Goal: Task Accomplishment & Management: Manage account settings

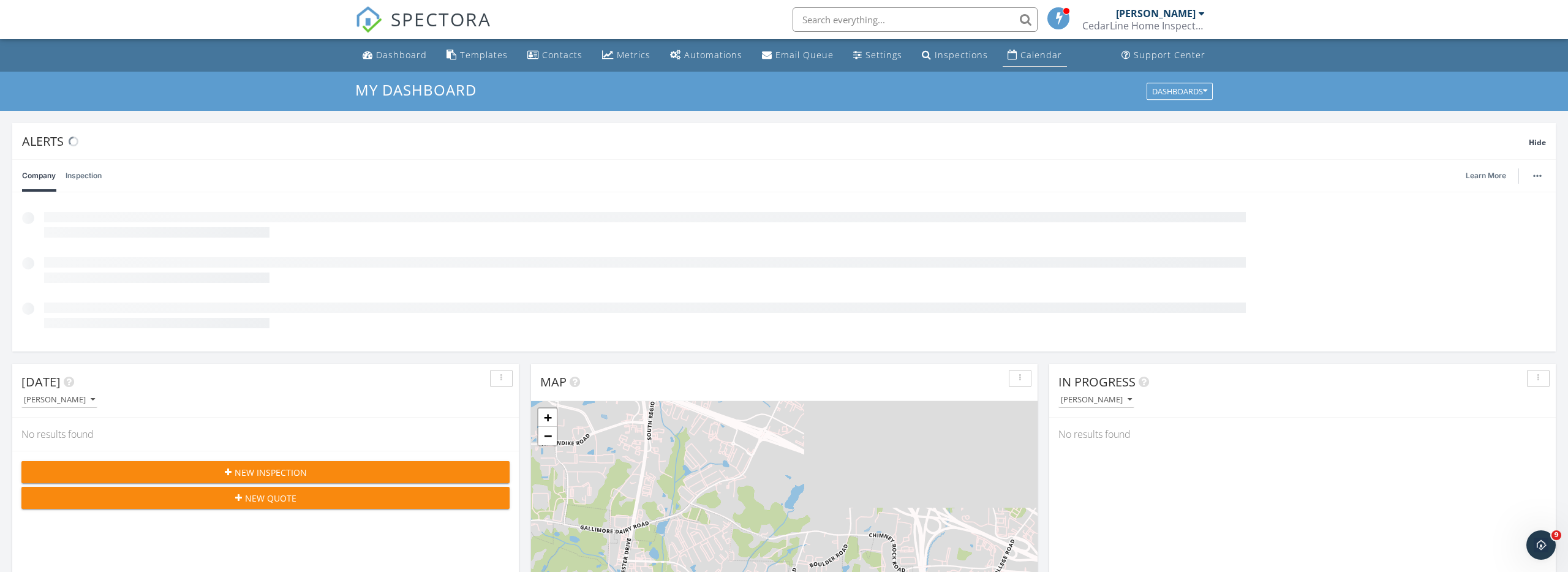
click at [1009, 59] on link "Calendar" at bounding box center [1035, 56] width 64 height 23
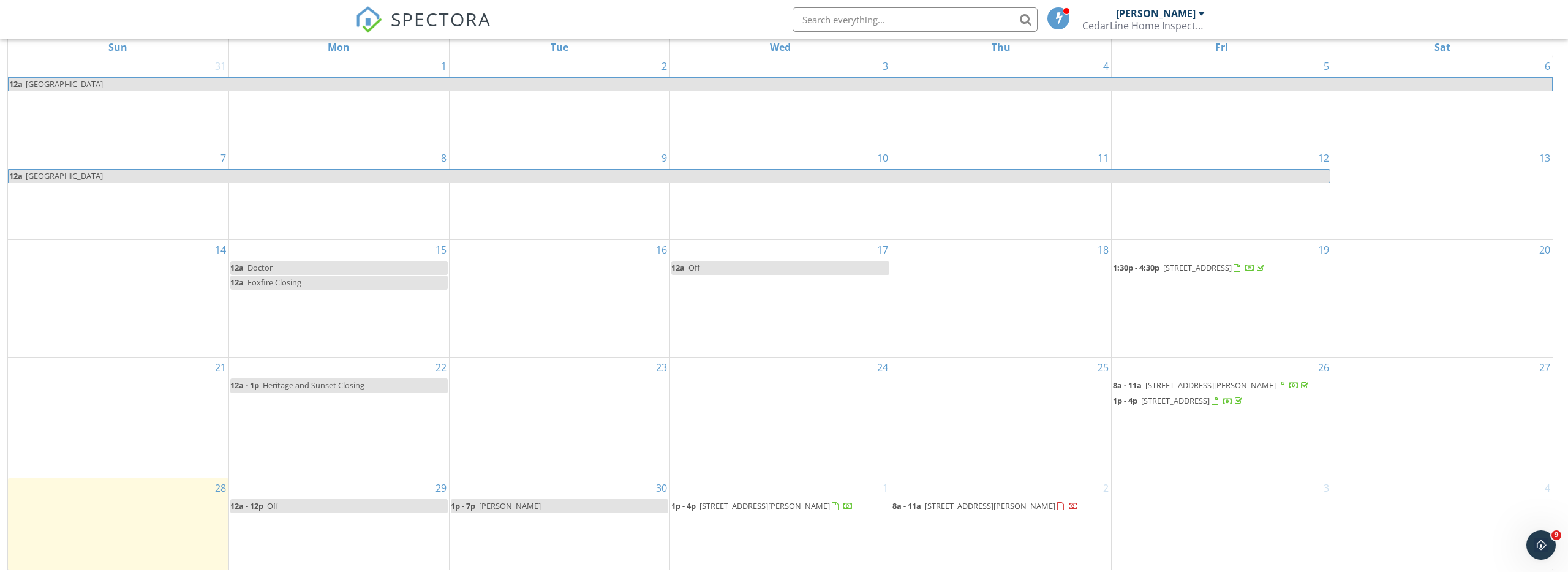
scroll to position [163, 0]
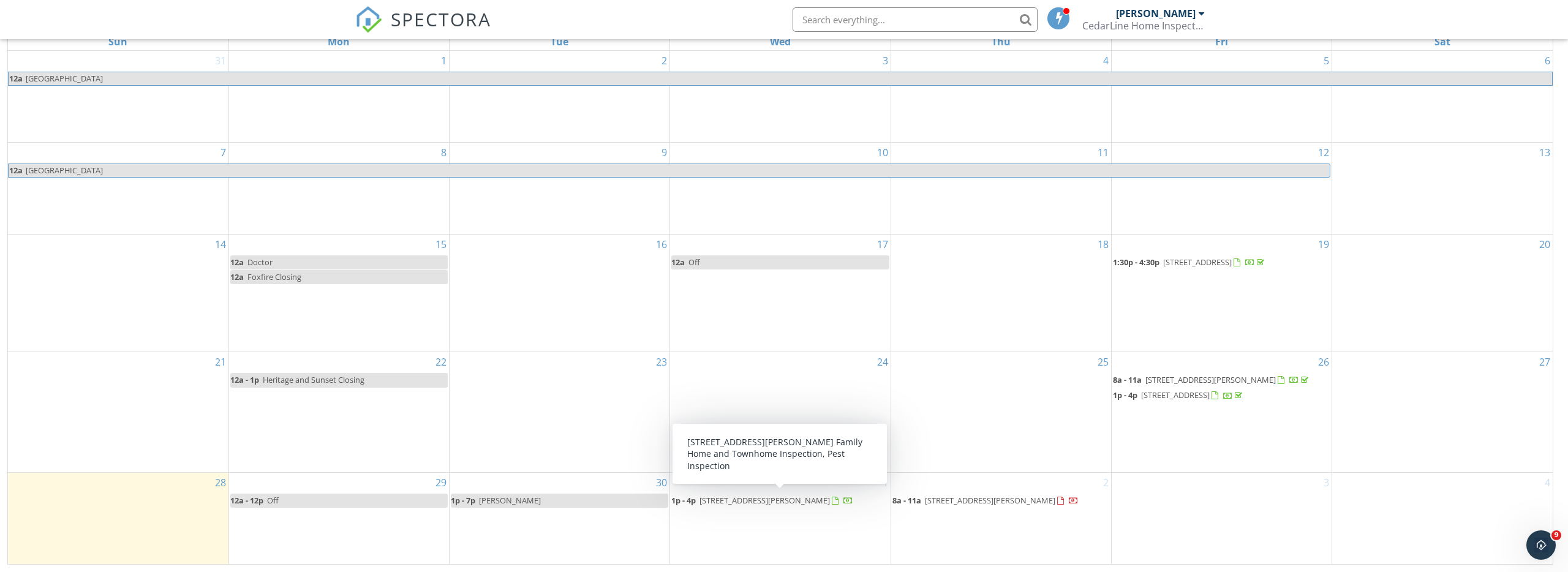
click at [772, 502] on span "[STREET_ADDRESS][PERSON_NAME]" at bounding box center [765, 500] width 130 height 11
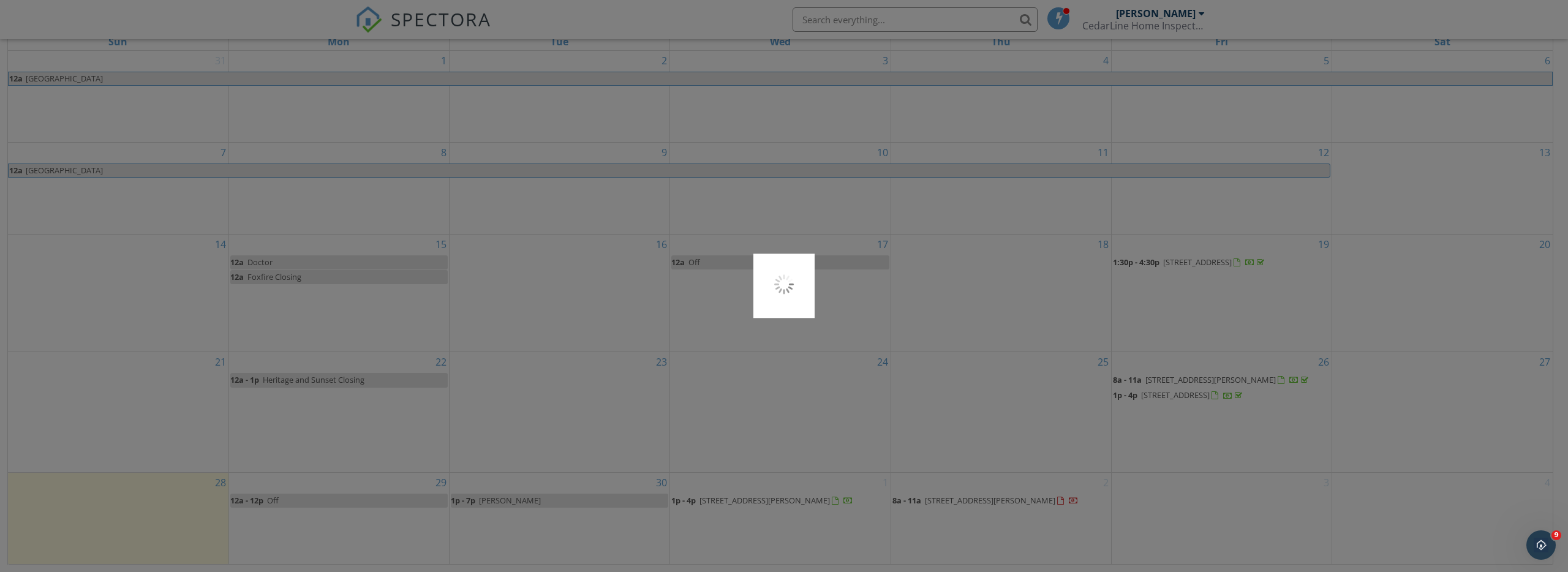
scroll to position [162, 0]
